Goal: Navigation & Orientation: Find specific page/section

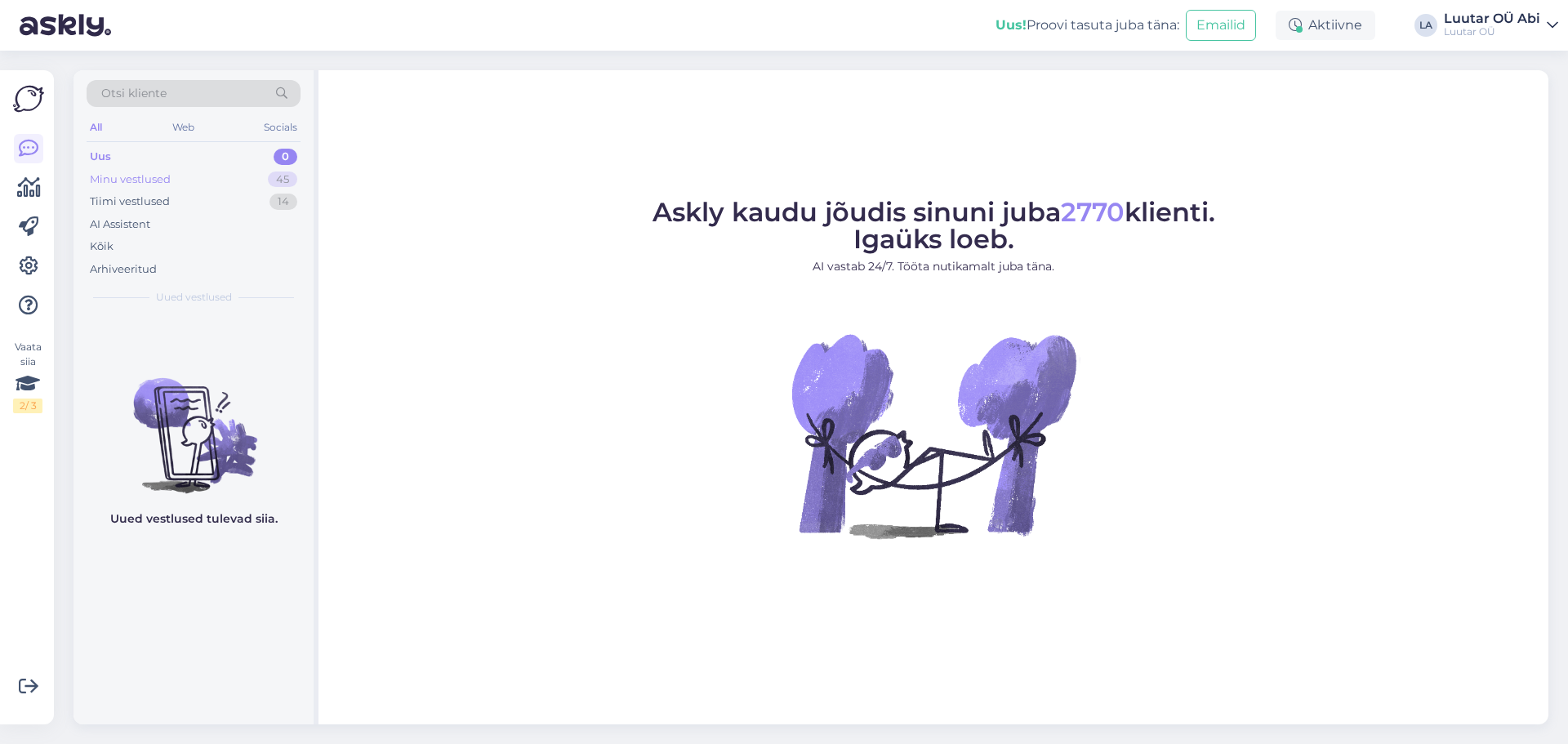
click at [200, 188] on div "Minu vestlused 45" at bounding box center [194, 179] width 214 height 23
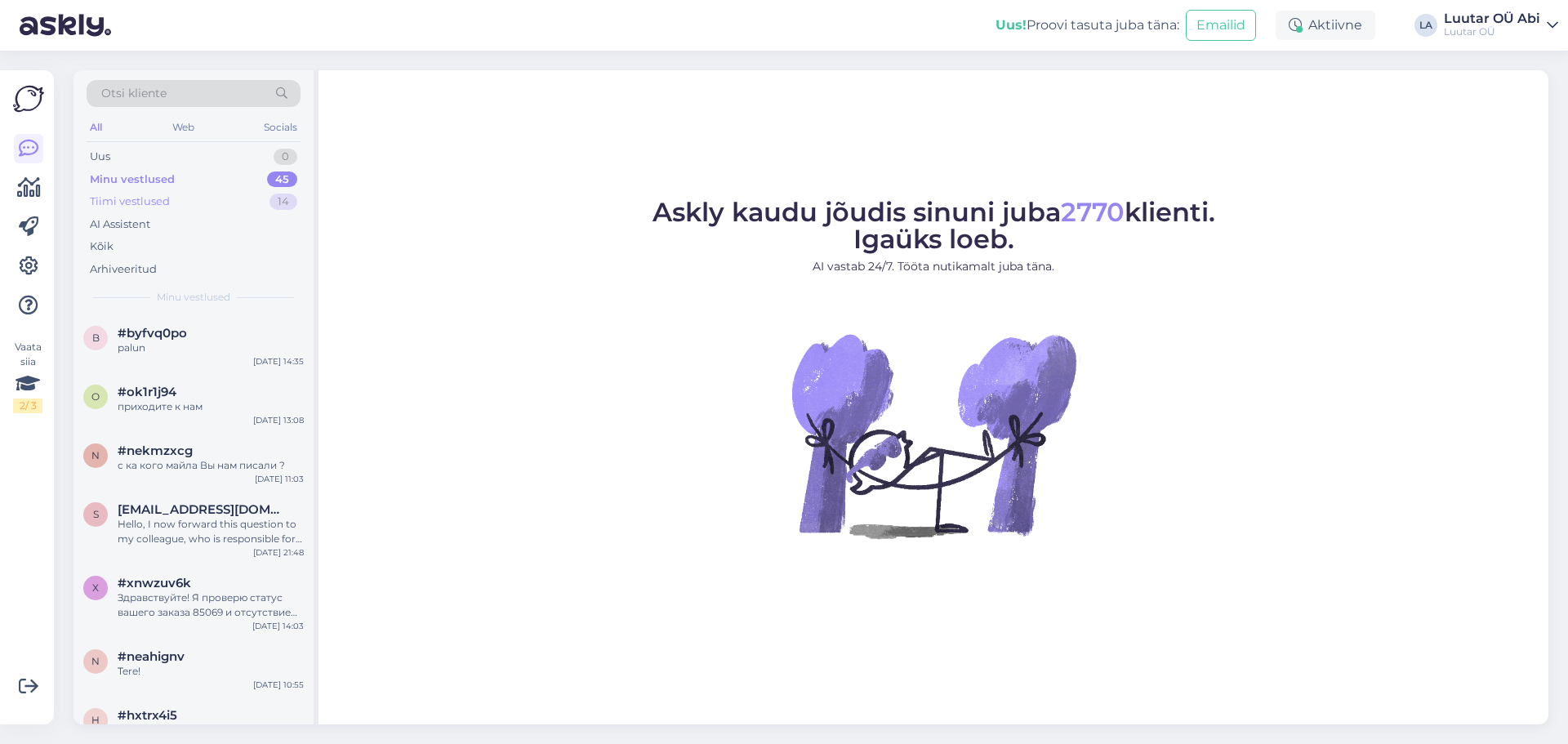
click at [199, 191] on div "Tiimi vestlused 14" at bounding box center [194, 201] width 214 height 23
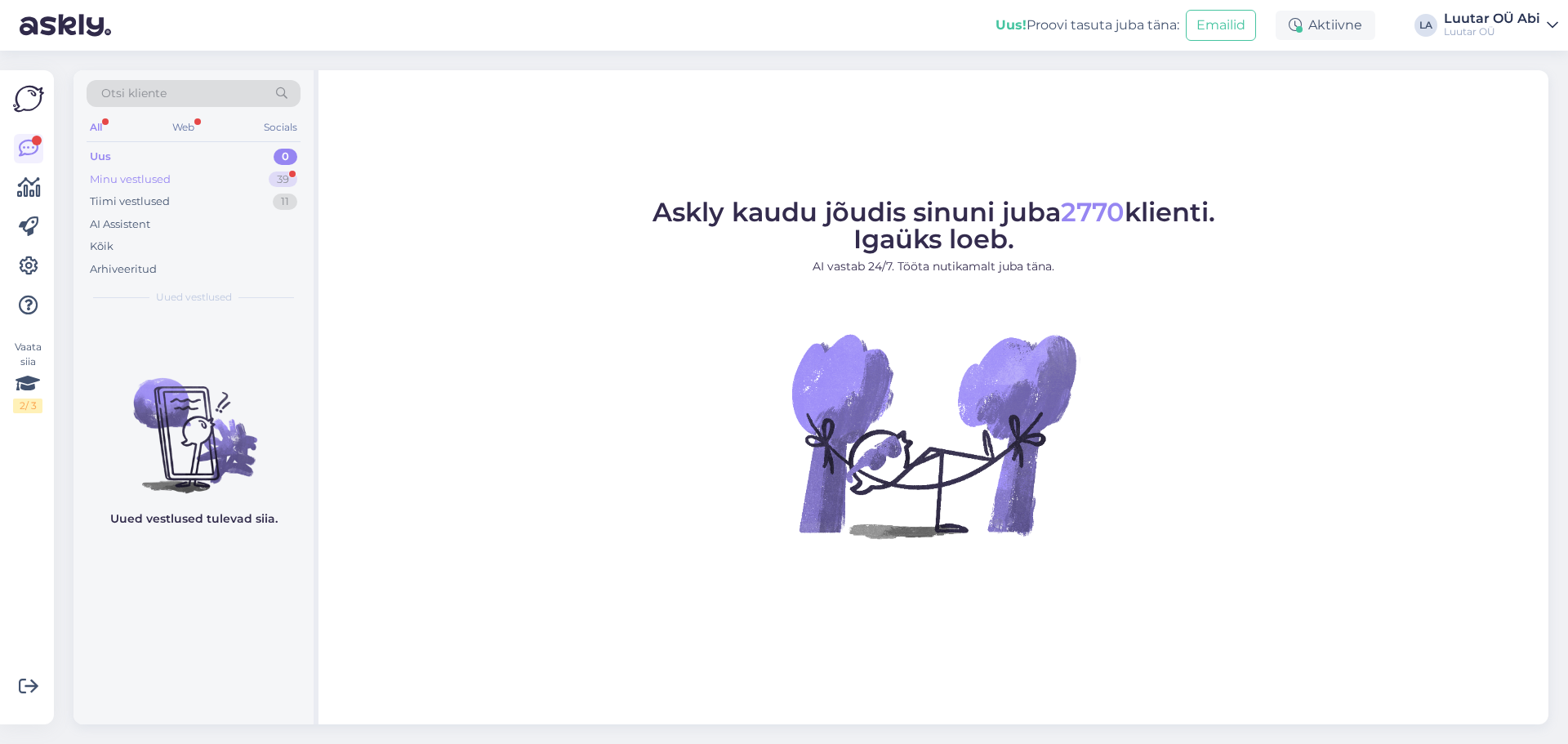
click at [208, 179] on div "Minu vestlused 39" at bounding box center [194, 179] width 214 height 23
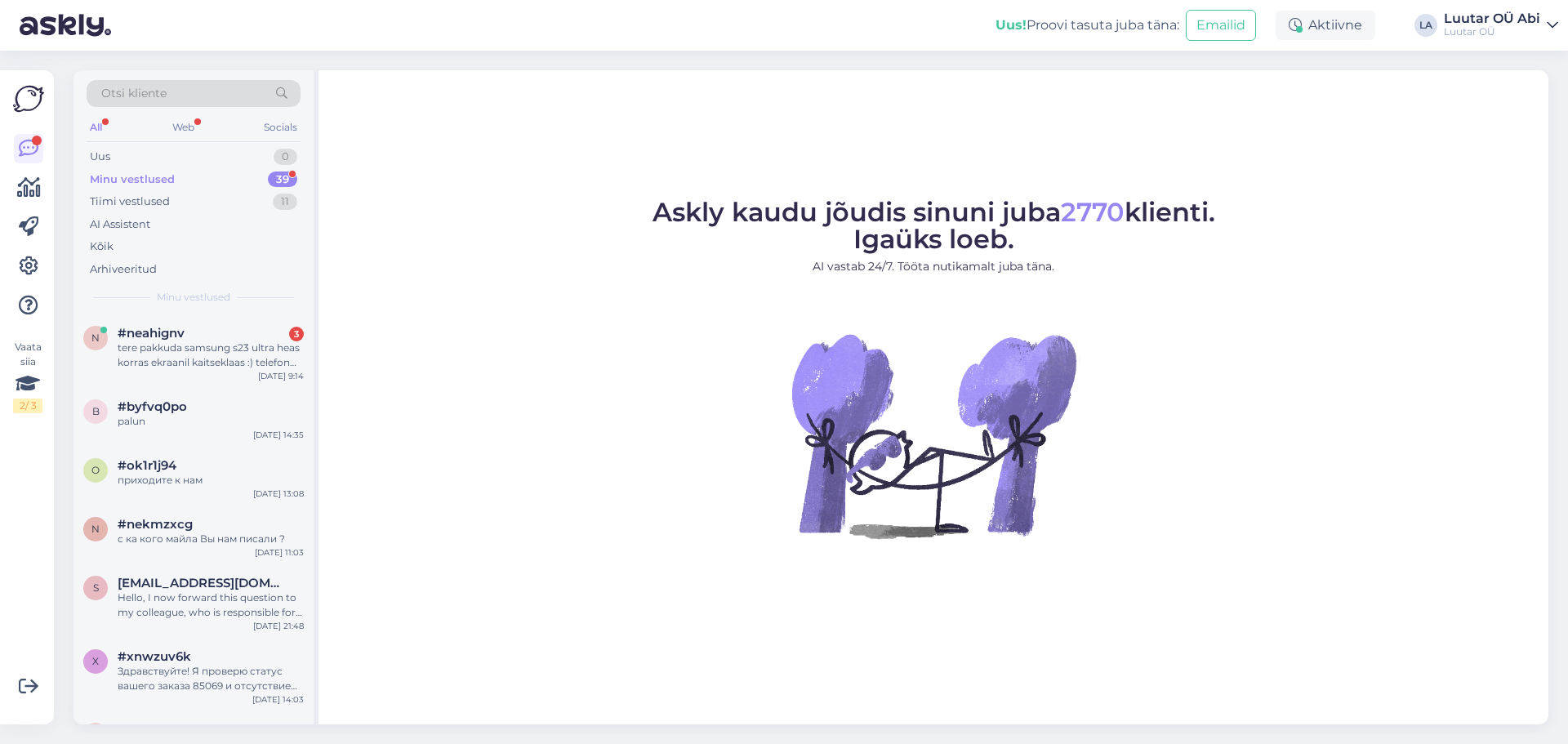
click at [195, 173] on div "Minu vestlused 39" at bounding box center [194, 179] width 214 height 23
click at [191, 124] on div "Web" at bounding box center [184, 127] width 29 height 21
click at [100, 127] on div "All" at bounding box center [96, 127] width 19 height 21
